Goal: Find specific page/section: Find specific page/section

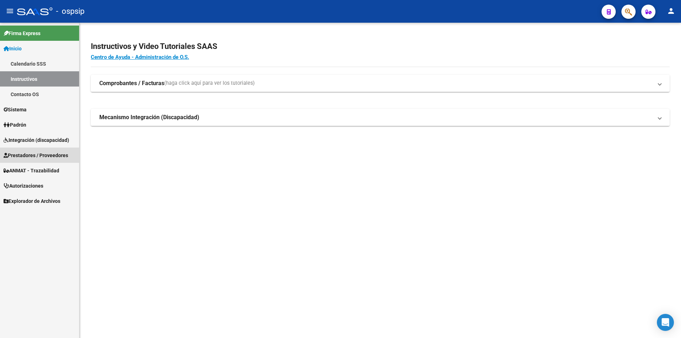
click at [31, 155] on span "Prestadores / Proveedores" at bounding box center [36, 156] width 65 height 8
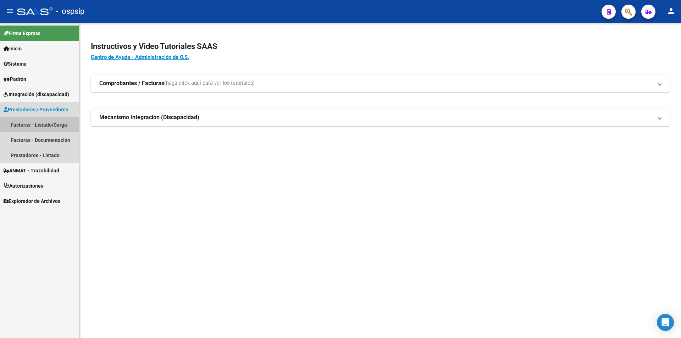
click at [36, 126] on link "Facturas - Listado/Carga" at bounding box center [39, 124] width 79 height 15
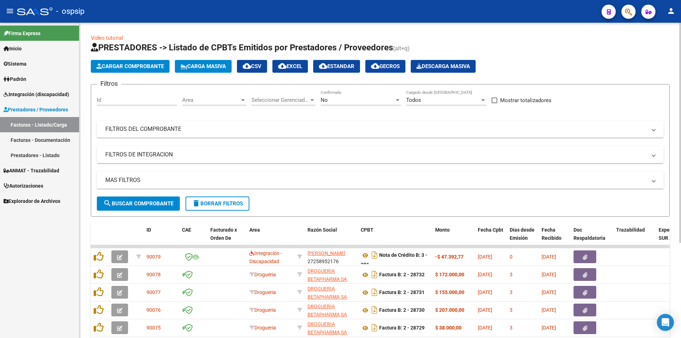
click at [148, 131] on mat-panel-title "FILTROS DEL COMPROBANTE" at bounding box center [376, 129] width 542 height 8
